Goal: Task Accomplishment & Management: Use online tool/utility

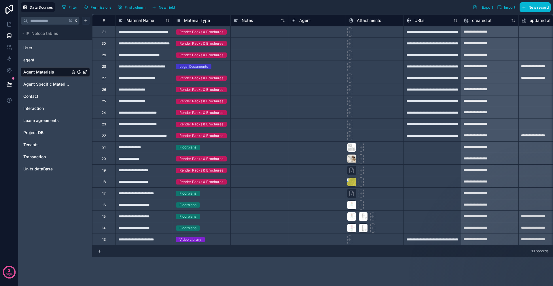
click at [84, 22] on html "**********" at bounding box center [276, 143] width 553 height 286
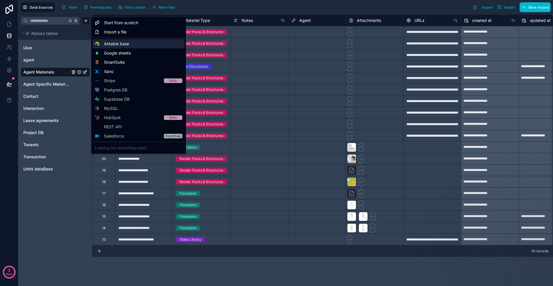
click at [118, 45] on span "Airtable base" at bounding box center [116, 44] width 25 height 6
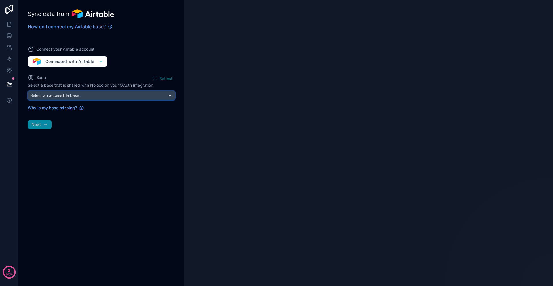
click at [79, 93] on span "Select an accessible base" at bounding box center [54, 95] width 49 height 5
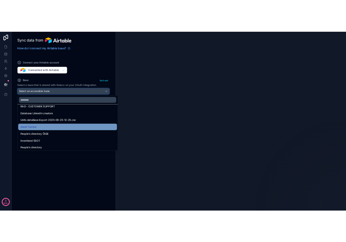
scroll to position [30, 0]
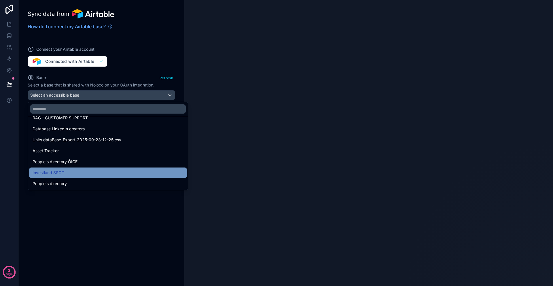
click at [69, 175] on div "Investland SSOT" at bounding box center [108, 172] width 151 height 7
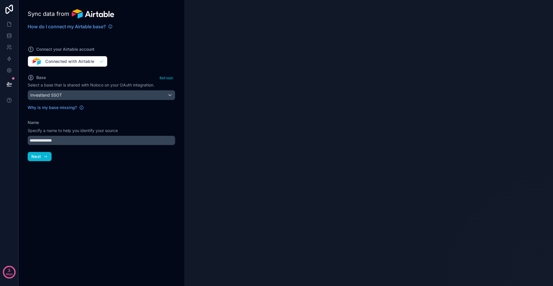
click at [80, 146] on div "**********" at bounding box center [101, 143] width 166 height 286
click at [80, 144] on input "**********" at bounding box center [102, 140] width 148 height 9
click at [76, 139] on input "**********" at bounding box center [102, 140] width 148 height 9
drag, startPoint x: 76, startPoint y: 139, endPoint x: 30, endPoint y: 138, distance: 45.8
click at [30, 138] on input "**********" at bounding box center [102, 140] width 148 height 9
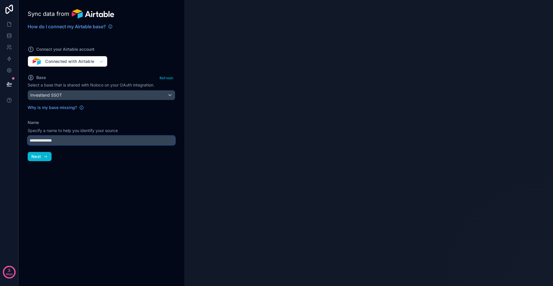
click at [63, 142] on input "**********" at bounding box center [102, 140] width 148 height 9
drag, startPoint x: 89, startPoint y: 142, endPoint x: 23, endPoint y: 138, distance: 65.9
click at [23, 138] on div "**********" at bounding box center [101, 143] width 166 height 286
click at [59, 140] on input "**********" at bounding box center [102, 140] width 148 height 9
drag, startPoint x: 67, startPoint y: 141, endPoint x: 33, endPoint y: 143, distance: 34.9
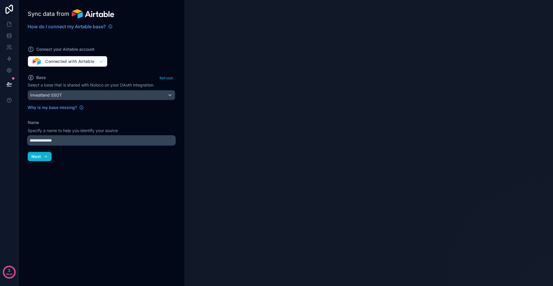
click at [33, 143] on input "**********" at bounding box center [102, 140] width 148 height 9
drag, startPoint x: 71, startPoint y: 140, endPoint x: 18, endPoint y: 142, distance: 53.3
click at [18, 142] on div "**********" at bounding box center [101, 143] width 166 height 286
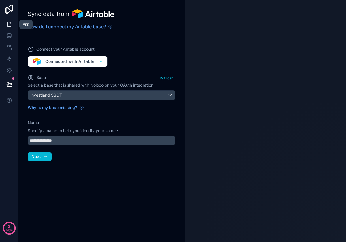
click at [10, 24] on icon at bounding box center [9, 24] width 6 height 6
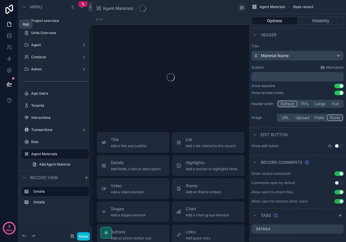
scroll to position [30, 0]
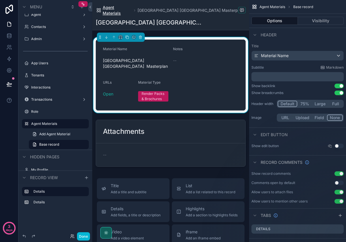
click at [119, 9] on span "Agent Materials" at bounding box center [117, 11] width 29 height 12
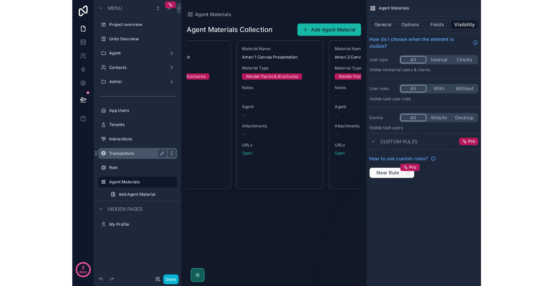
scroll to position [0, 511]
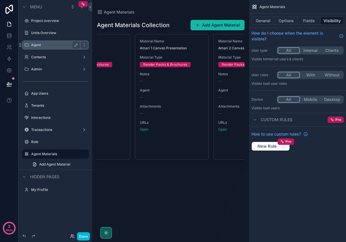
click at [54, 44] on label "Agent" at bounding box center [54, 45] width 46 height 5
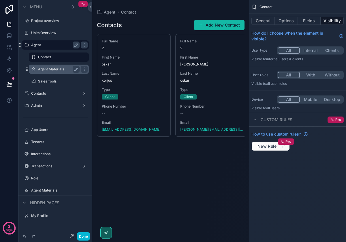
click at [54, 73] on div "Agent Materials" at bounding box center [59, 69] width 58 height 9
click at [49, 69] on label "Agent Materials" at bounding box center [57, 69] width 39 height 5
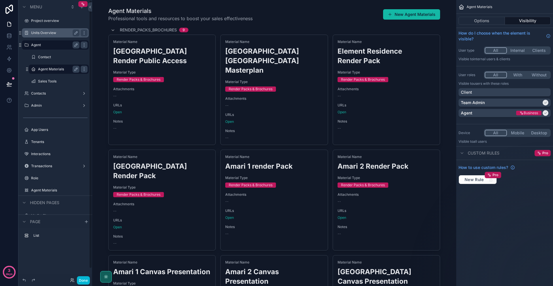
click at [44, 34] on label "Units Overview" at bounding box center [54, 33] width 46 height 5
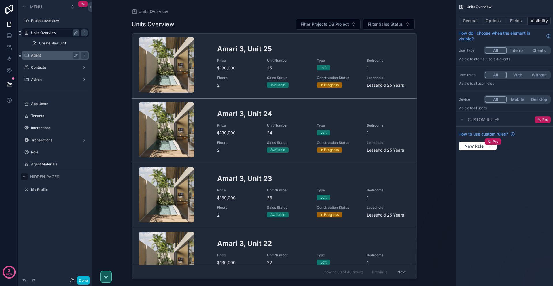
click at [24, 175] on icon "scrollable content" at bounding box center [24, 176] width 5 height 5
click at [305, 18] on div "scrollable content" at bounding box center [274, 139] width 295 height 279
click at [271, 22] on div "Units Overview Filter Projects DB Project Filter Sales Status" at bounding box center [275, 24] width 286 height 12
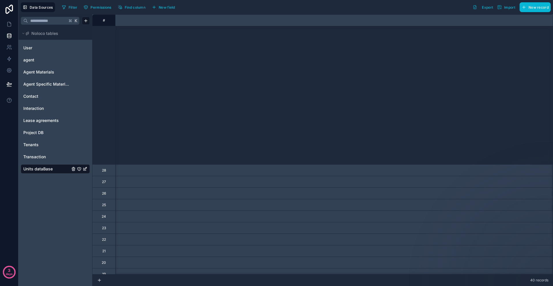
scroll to position [213, 752]
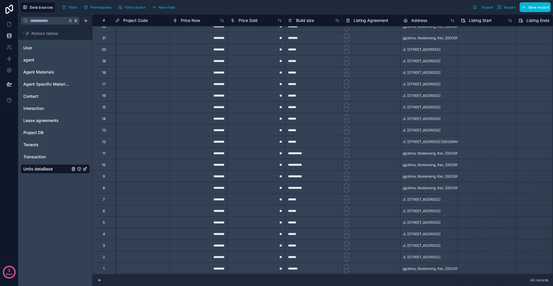
click at [86, 20] on html "3 days Data Sources Filter Permissions Find column New field Export Import New …" at bounding box center [276, 143] width 553 height 286
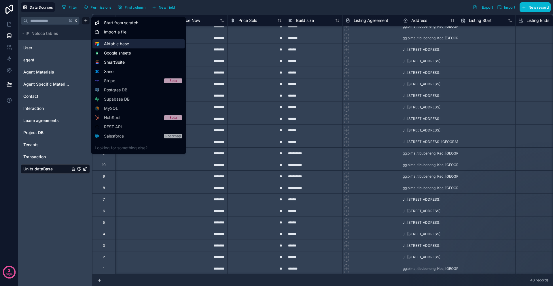
click at [120, 44] on span "Airtable base" at bounding box center [116, 44] width 25 height 6
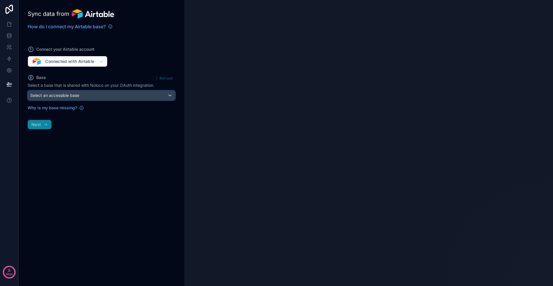
click at [89, 98] on div "Select an accessible base" at bounding box center [101, 95] width 147 height 9
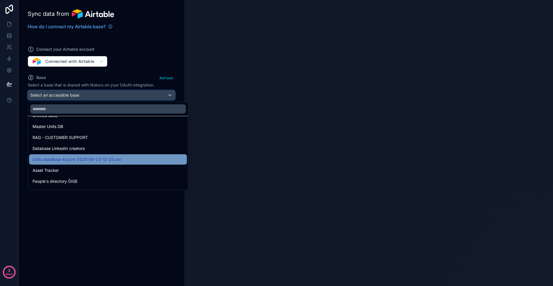
scroll to position [30, 0]
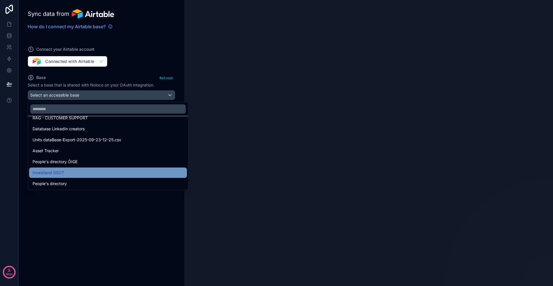
click at [70, 174] on div "Investland SSOT" at bounding box center [108, 172] width 151 height 7
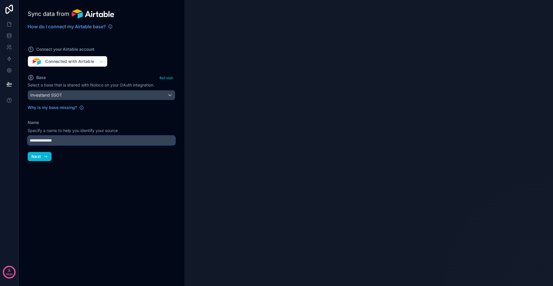
drag, startPoint x: 68, startPoint y: 141, endPoint x: 28, endPoint y: 133, distance: 40.5
click at [28, 133] on div "**********" at bounding box center [102, 132] width 148 height 25
type input "*****"
click at [41, 154] on button "Next" at bounding box center [40, 156] width 24 height 9
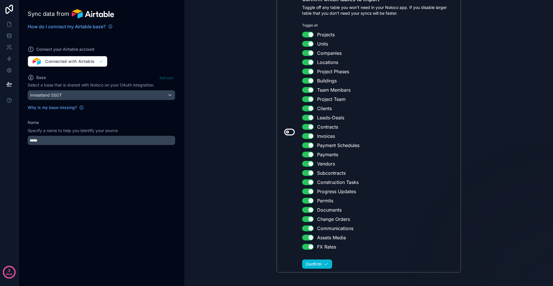
scroll to position [86, 0]
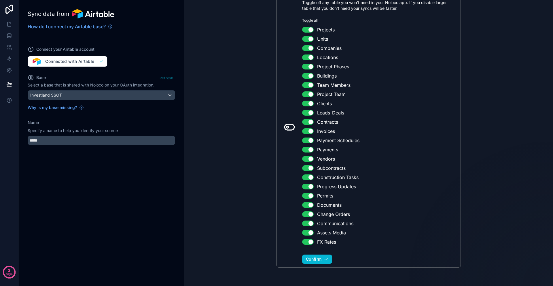
click at [309, 222] on button "Use setting" at bounding box center [308, 223] width 12 height 6
click at [311, 215] on button "Use setting" at bounding box center [308, 214] width 12 height 6
click at [310, 207] on button "Use setting" at bounding box center [308, 205] width 12 height 6
click at [311, 195] on button "Use setting" at bounding box center [308, 196] width 12 height 6
click at [310, 203] on button "Use setting" at bounding box center [308, 205] width 12 height 6
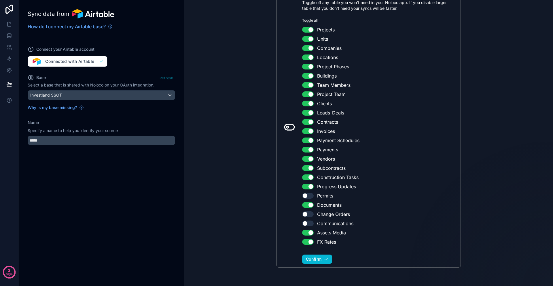
click at [307, 196] on button "Use setting" at bounding box center [308, 196] width 12 height 6
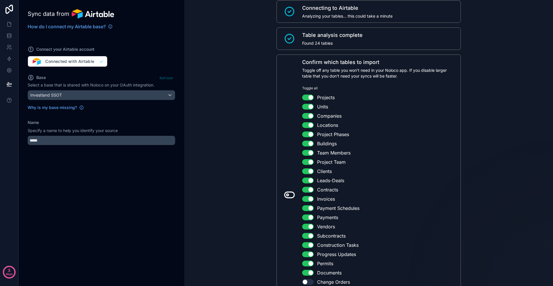
scroll to position [55, 0]
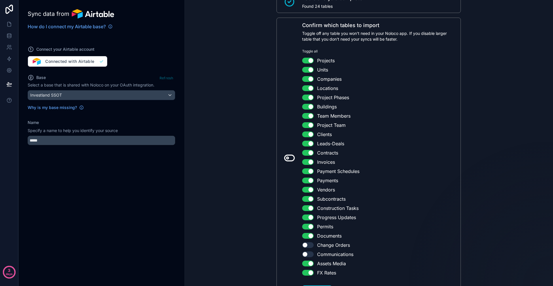
click at [313, 234] on button "Use setting" at bounding box center [308, 236] width 12 height 6
click at [311, 226] on button "Use setting" at bounding box center [308, 227] width 12 height 6
click at [312, 261] on button "Use setting" at bounding box center [308, 263] width 12 height 6
click at [310, 271] on button "Use setting" at bounding box center [308, 273] width 12 height 6
click at [305, 218] on button "Use setting" at bounding box center [308, 217] width 12 height 6
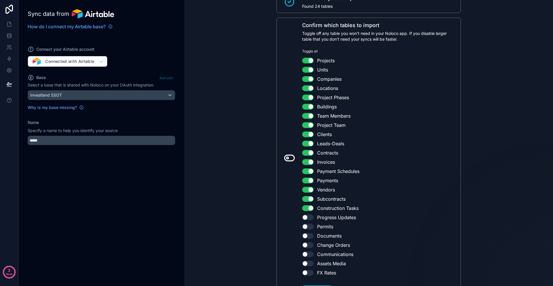
click at [307, 208] on button "Use setting" at bounding box center [308, 208] width 12 height 6
click at [307, 199] on button "Use setting" at bounding box center [308, 199] width 12 height 6
click at [308, 189] on button "Use setting" at bounding box center [308, 190] width 12 height 6
click at [308, 178] on button "Use setting" at bounding box center [308, 181] width 12 height 6
click at [308, 167] on ul "Use setting Projects Use setting Units Use setting Companies Use setting Locati…" at bounding box center [379, 166] width 155 height 219
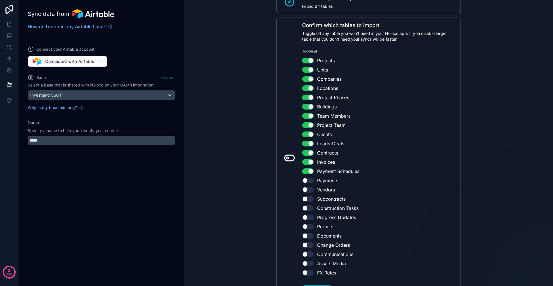
click at [308, 171] on button "Use setting" at bounding box center [308, 171] width 12 height 6
drag, startPoint x: 308, startPoint y: 163, endPoint x: 308, endPoint y: 155, distance: 8.1
click at [308, 163] on button "Use setting" at bounding box center [308, 162] width 12 height 6
click at [308, 152] on button "Use setting" at bounding box center [308, 153] width 12 height 6
click at [308, 146] on button "Use setting" at bounding box center [308, 144] width 12 height 6
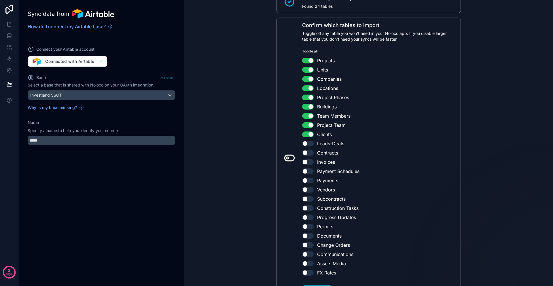
click at [308, 135] on button "Use setting" at bounding box center [308, 134] width 12 height 6
click at [305, 124] on button "Use setting" at bounding box center [308, 125] width 12 height 6
click at [309, 116] on button "Use setting" at bounding box center [308, 116] width 12 height 6
click at [307, 106] on button "Use setting" at bounding box center [308, 107] width 12 height 6
click at [307, 99] on button "Use setting" at bounding box center [308, 98] width 12 height 6
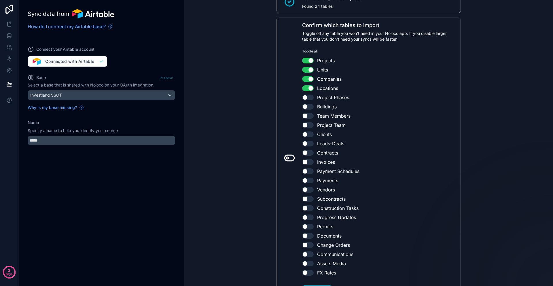
click at [306, 92] on ul "Use setting Projects Use setting Units Use setting Companies Use setting Locati…" at bounding box center [379, 166] width 155 height 219
click at [308, 86] on button "Use setting" at bounding box center [308, 88] width 12 height 6
click at [308, 79] on button "Use setting" at bounding box center [308, 79] width 12 height 6
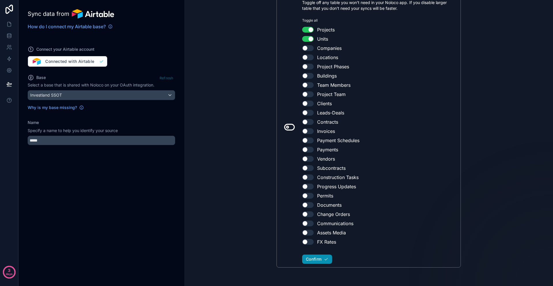
click at [312, 258] on span "Confirm" at bounding box center [314, 258] width 16 height 5
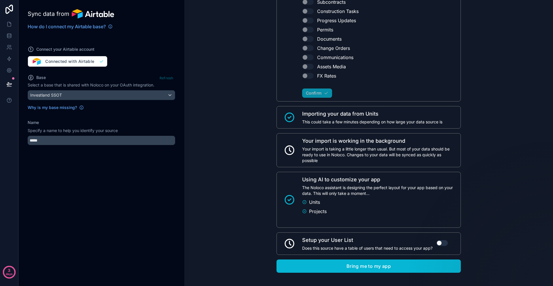
scroll to position [257, 0]
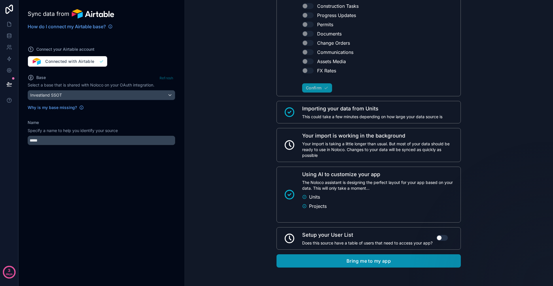
click at [419, 256] on button "Bring me to my app" at bounding box center [369, 260] width 184 height 13
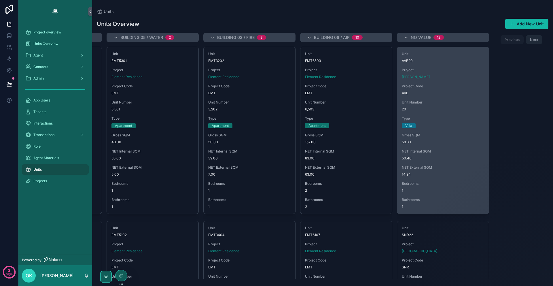
scroll to position [0, 88]
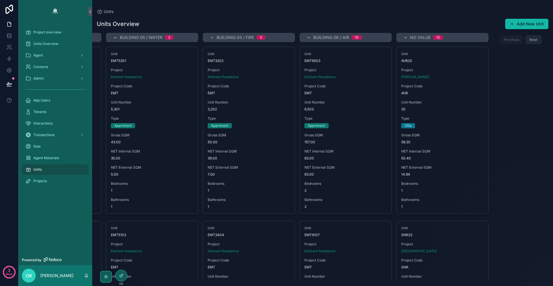
click at [416, 37] on span "No value" at bounding box center [420, 38] width 20 height 6
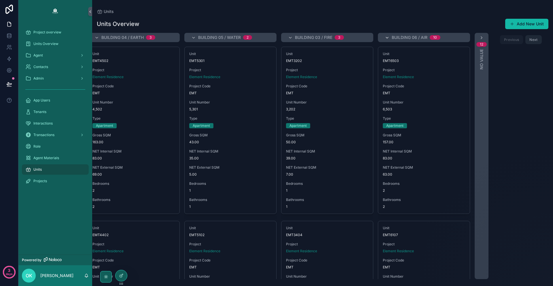
click at [388, 36] on icon "scrollable content" at bounding box center [387, 37] width 5 height 5
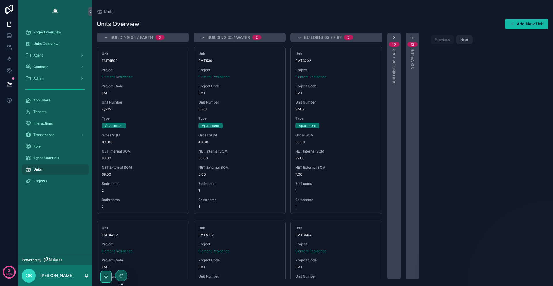
click at [394, 35] on icon "scrollable content" at bounding box center [394, 37] width 5 height 5
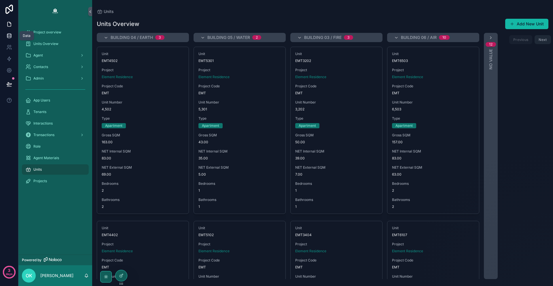
click at [5, 35] on link at bounding box center [9, 36] width 18 height 12
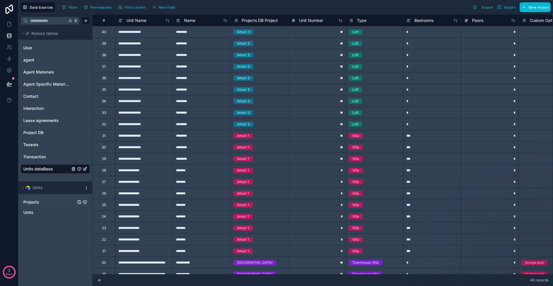
click at [47, 205] on div "Projects" at bounding box center [55, 201] width 69 height 9
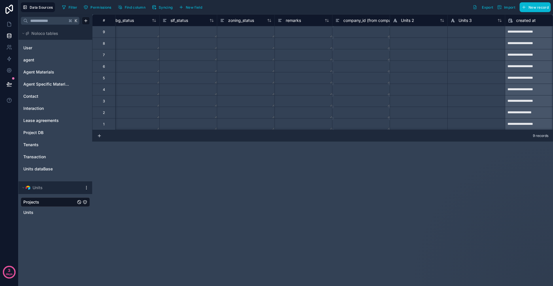
scroll to position [0, 1462]
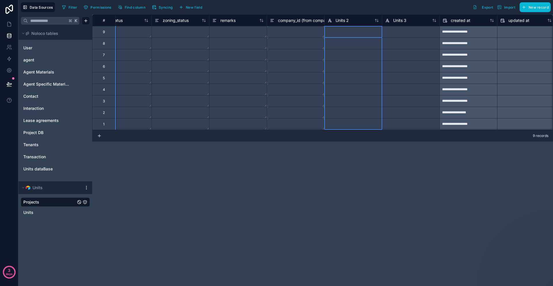
click at [350, 25] on div "Units 2" at bounding box center [353, 20] width 58 height 12
click at [350, 21] on div "Units 2" at bounding box center [354, 20] width 52 height 7
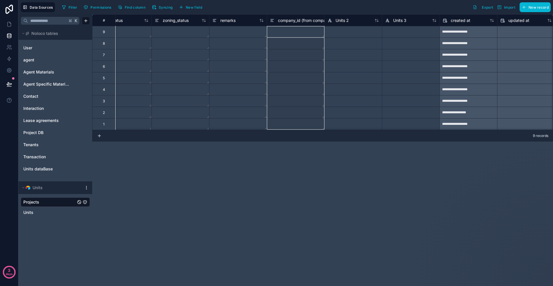
click at [301, 23] on div "company_id (from company_id)" at bounding box center [303, 20] width 67 height 7
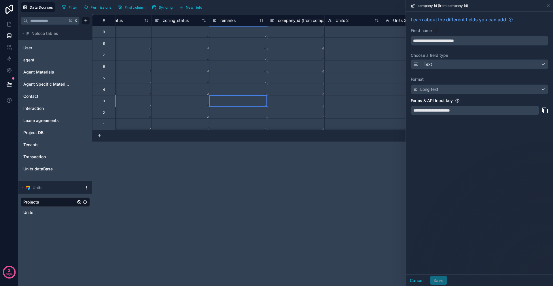
click at [242, 98] on textarea at bounding box center [237, 100] width 57 height 11
click at [194, 61] on div at bounding box center [181, 67] width 58 height 12
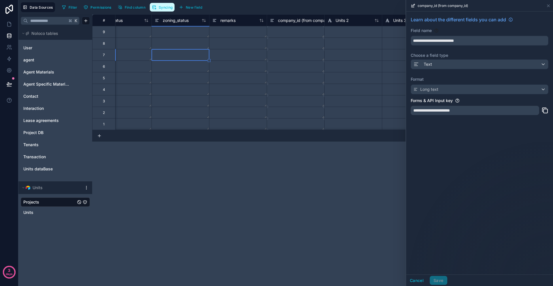
click at [159, 5] on button "Syncing" at bounding box center [162, 7] width 25 height 9
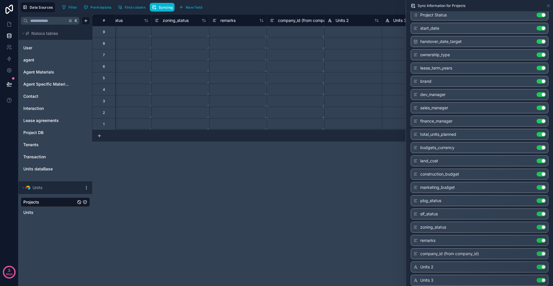
scroll to position [204, 0]
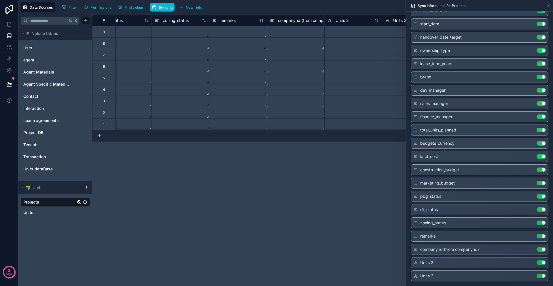
click at [364, 178] on div "**********" at bounding box center [322, 149] width 461 height 271
click at [551, 6] on div "Sync Information for Projects" at bounding box center [479, 6] width 147 height 12
click at [549, 6] on icon at bounding box center [549, 6] width 2 height 2
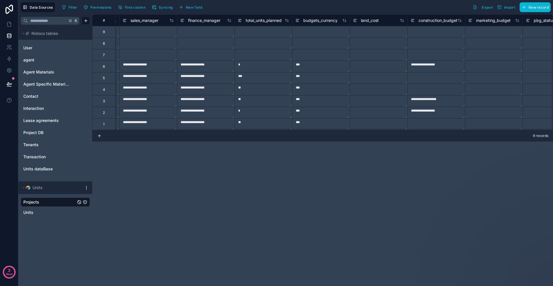
scroll to position [0, 943]
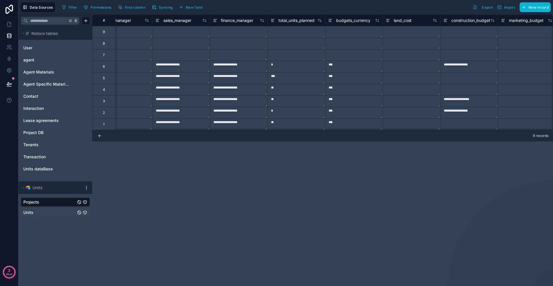
click at [56, 210] on link "Units" at bounding box center [49, 212] width 52 height 6
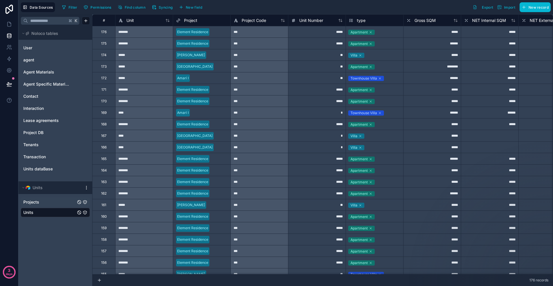
click at [68, 201] on link "Projects" at bounding box center [49, 202] width 52 height 6
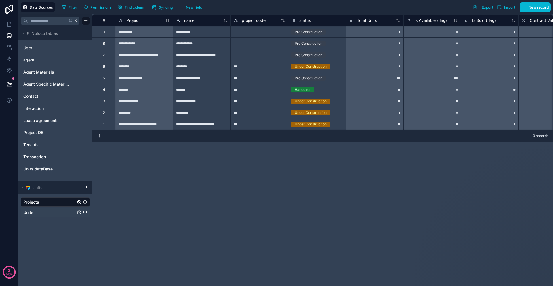
click at [63, 209] on div "Units" at bounding box center [55, 212] width 69 height 9
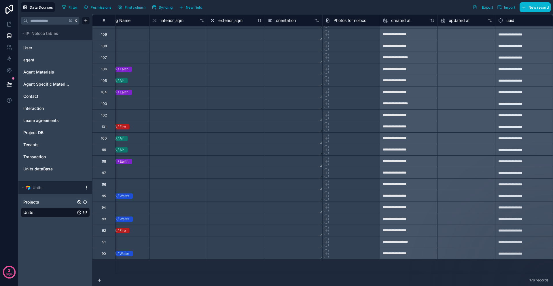
scroll to position [916, 1695]
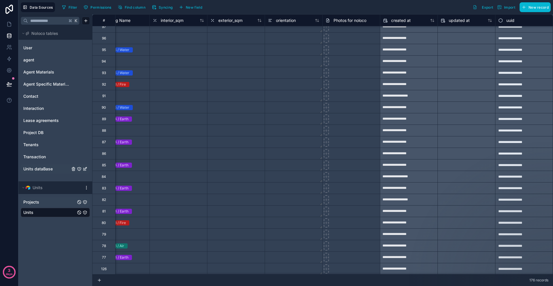
click at [46, 166] on span "Units dataBase" at bounding box center [37, 169] width 29 height 6
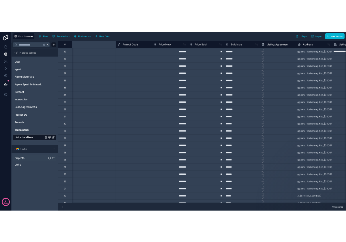
scroll to position [0, 1195]
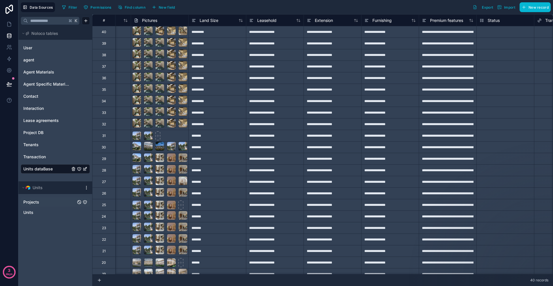
click at [184, 129] on div at bounding box center [160, 140] width 56 height 44
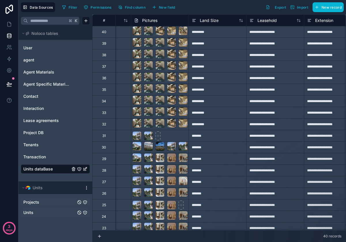
click at [40, 212] on link "Units" at bounding box center [49, 212] width 52 height 6
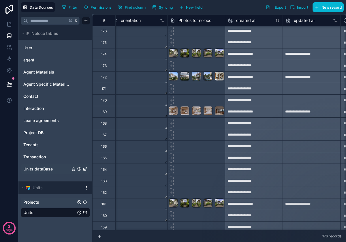
scroll to position [0, 1850]
